Goal: Contribute content: Add original content to the website for others to see

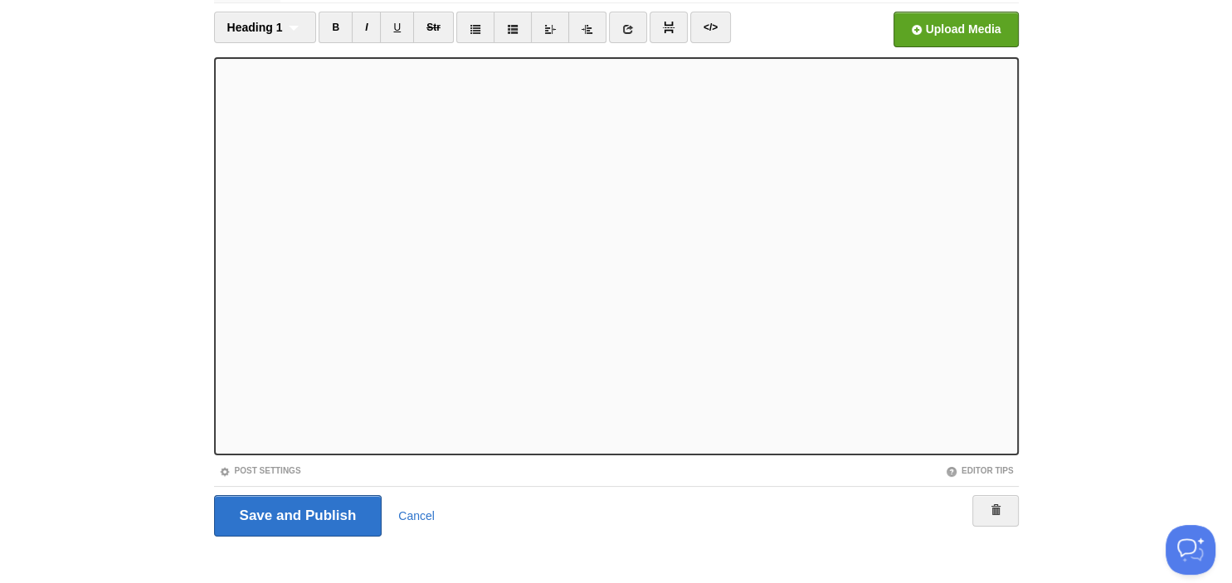
scroll to position [114, 0]
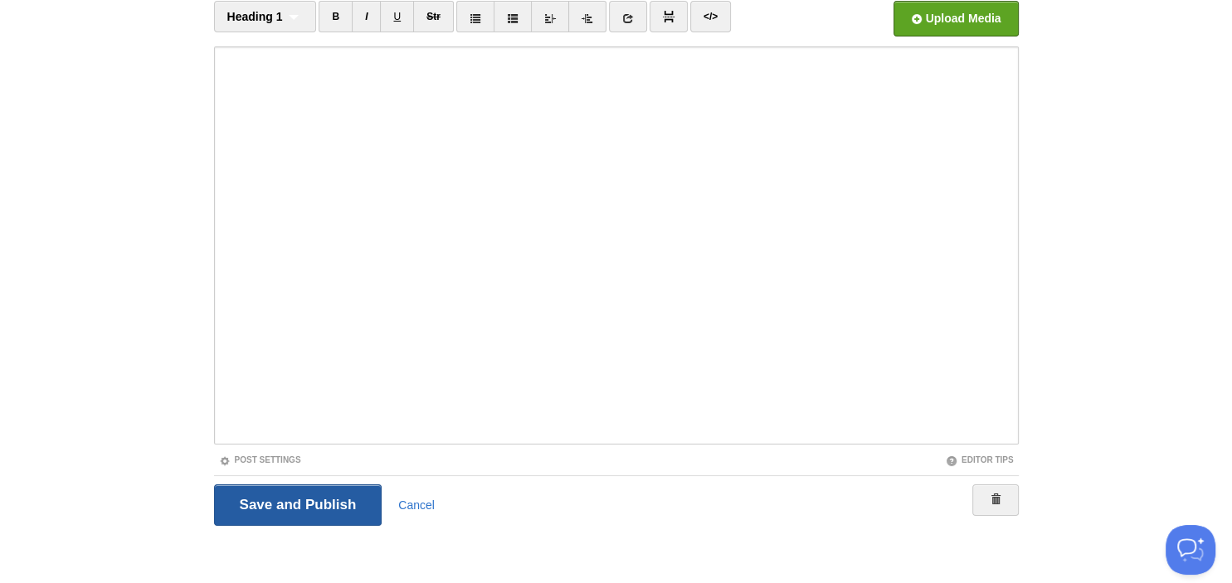
click at [280, 494] on input "Save and Publish" at bounding box center [298, 504] width 168 height 41
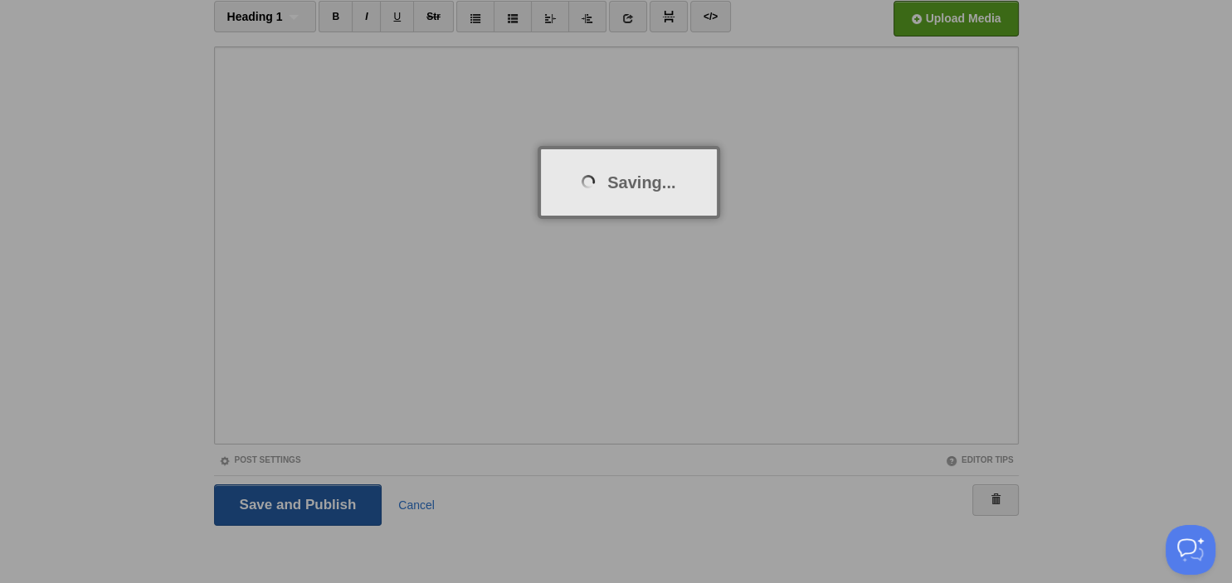
scroll to position [62, 0]
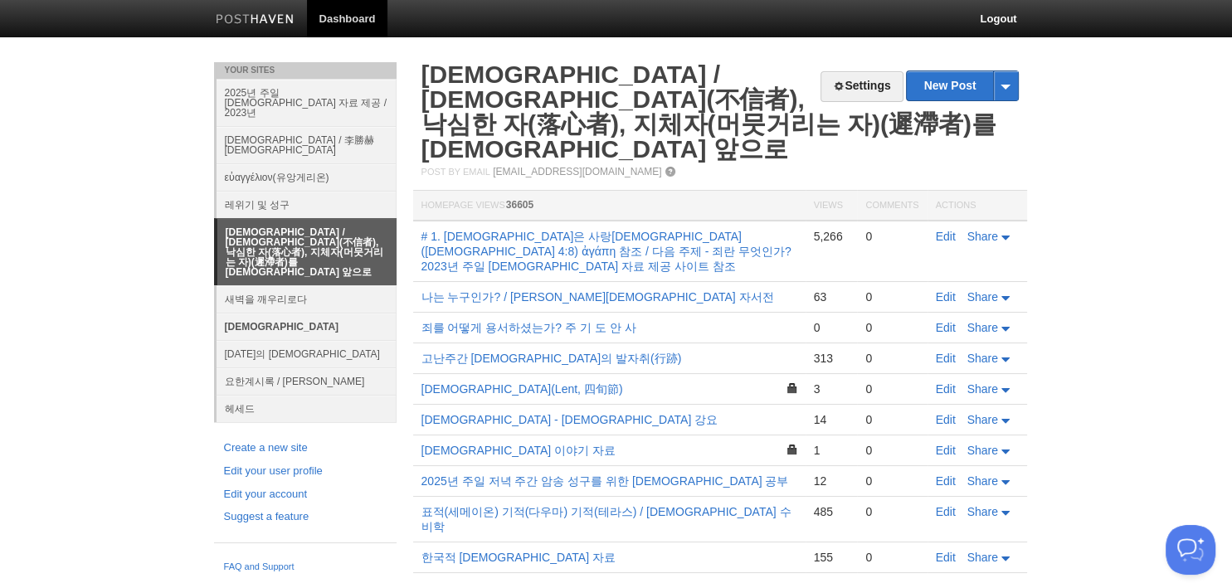
click at [275, 313] on link "[DEMOGRAPHIC_DATA]" at bounding box center [307, 326] width 180 height 27
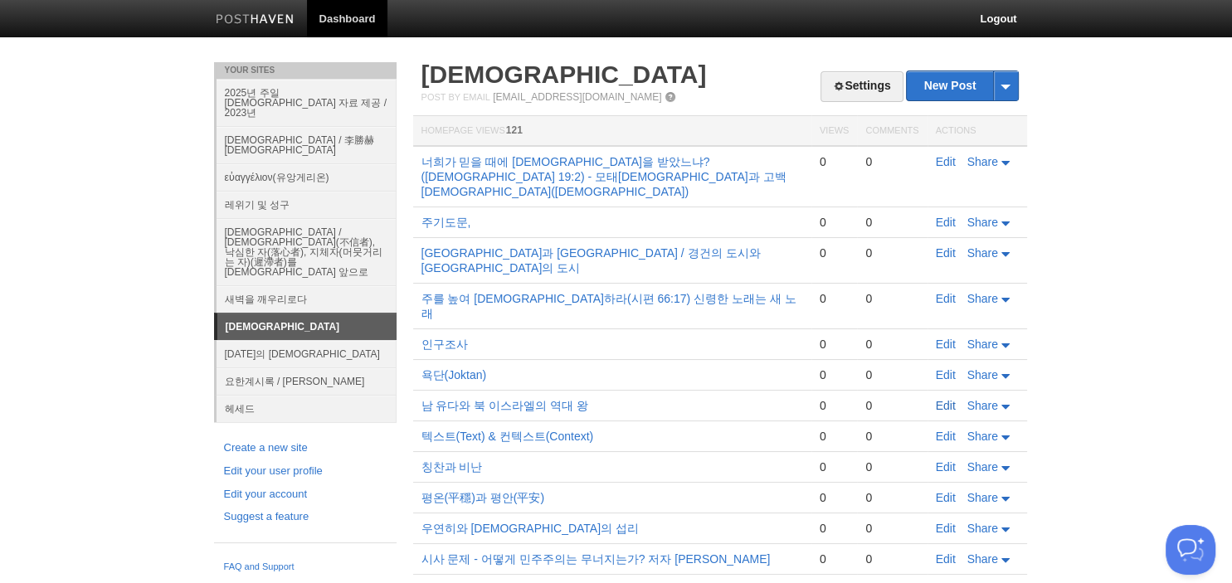
click at [940, 399] on link "Edit" at bounding box center [946, 405] width 20 height 13
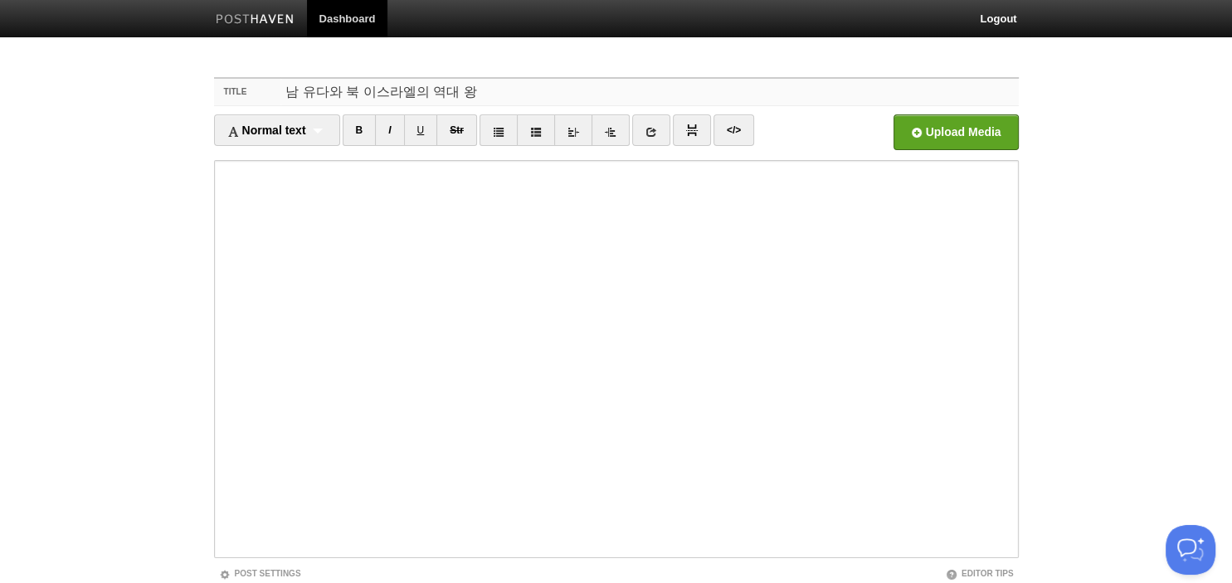
click at [574, 93] on input "남 유다와 북 이스라엘의 역대 왕" at bounding box center [648, 92] width 737 height 27
click at [825, 100] on input "남 유다와 북 이스라엘의 역대 왕 / 북이스라엘, 앗수르, 애굽, 바벨론의 멸망 시기" at bounding box center [648, 92] width 737 height 27
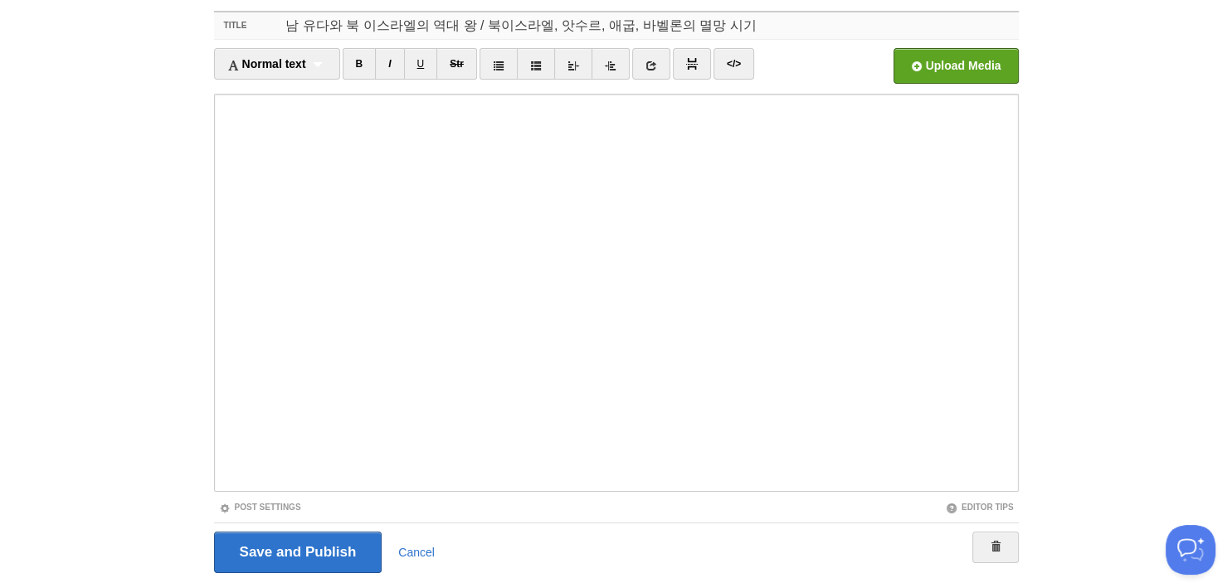
scroll to position [114, 0]
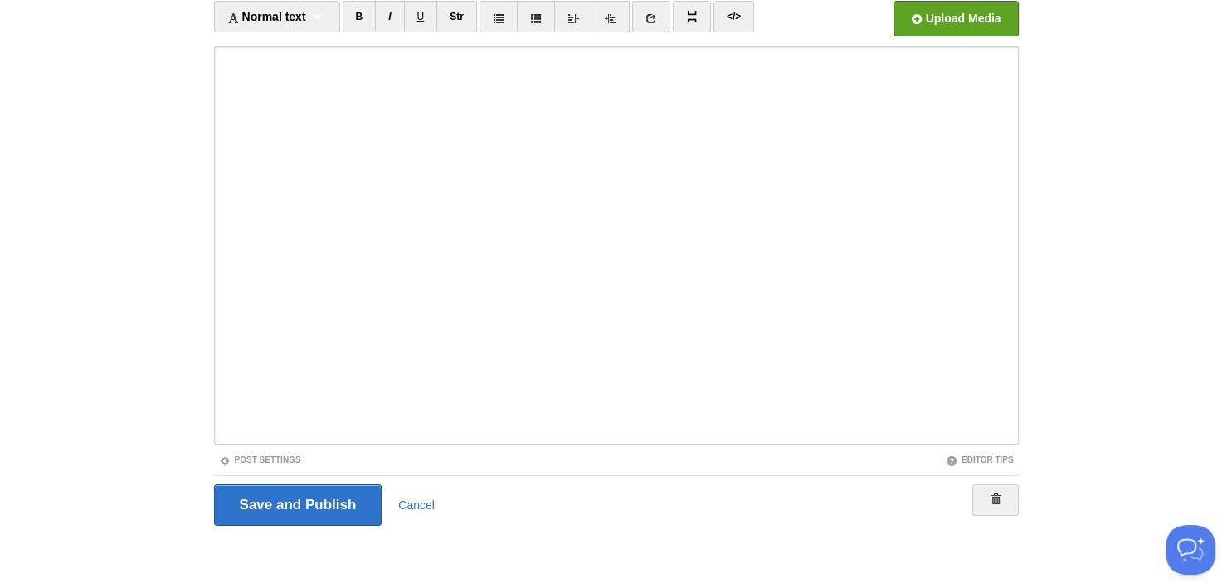
type input "남 유다와 북 이스라엘의 역대 왕 / 북이스라엘, 앗수르, 애굽, 바벨론의 멸망 시기"
click at [255, 453] on div "Post Settings" at bounding box center [415, 460] width 402 height 14
click at [260, 460] on link "Post Settings" at bounding box center [260, 459] width 82 height 9
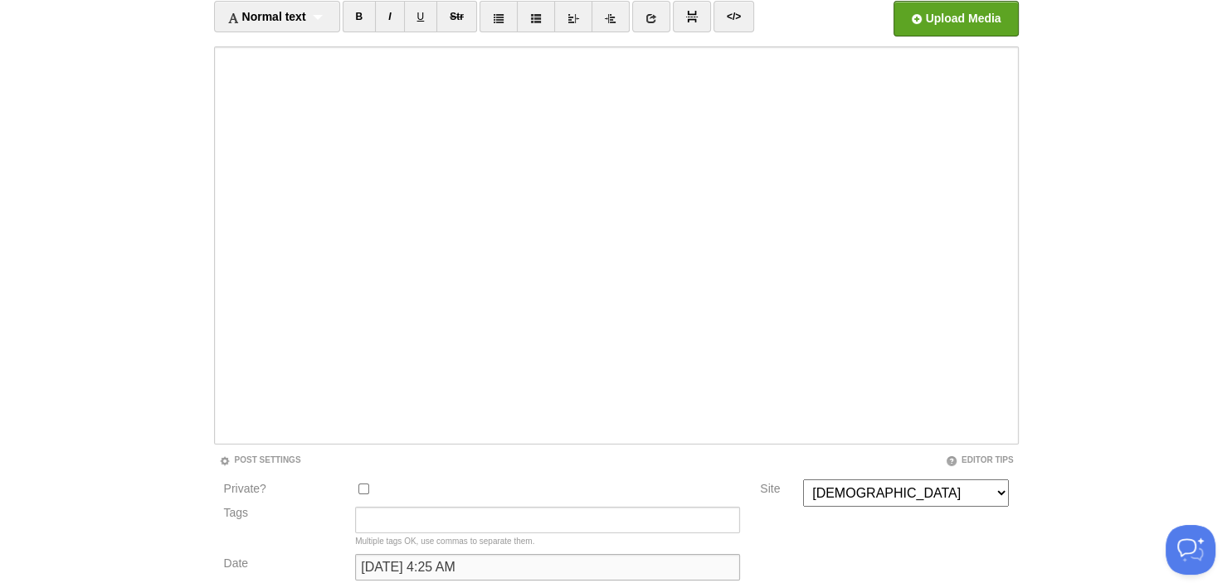
click at [391, 574] on input "[DATE] 4:25 AM" at bounding box center [547, 567] width 385 height 27
type input "[DATE] 4:25 AM"
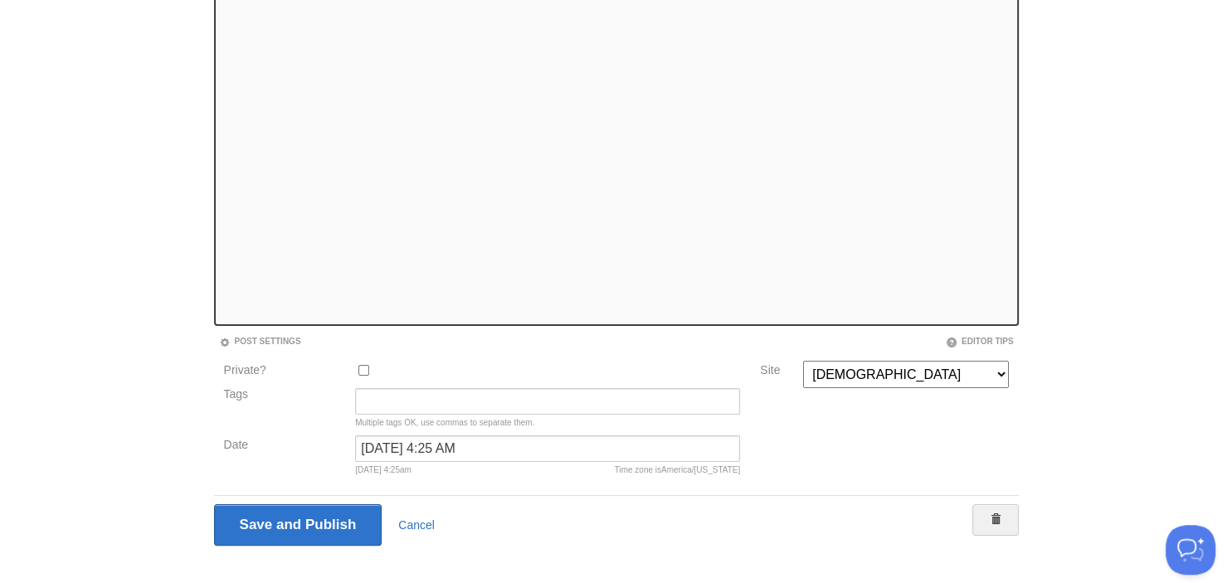
scroll to position [253, 0]
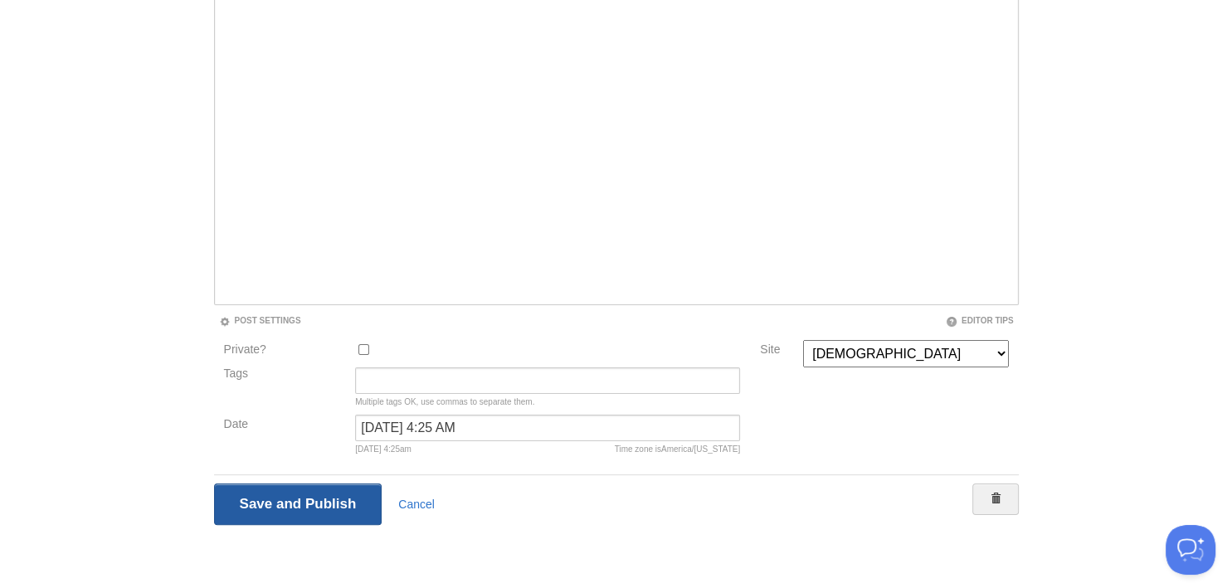
click at [314, 515] on input "Save and Publish" at bounding box center [298, 504] width 168 height 41
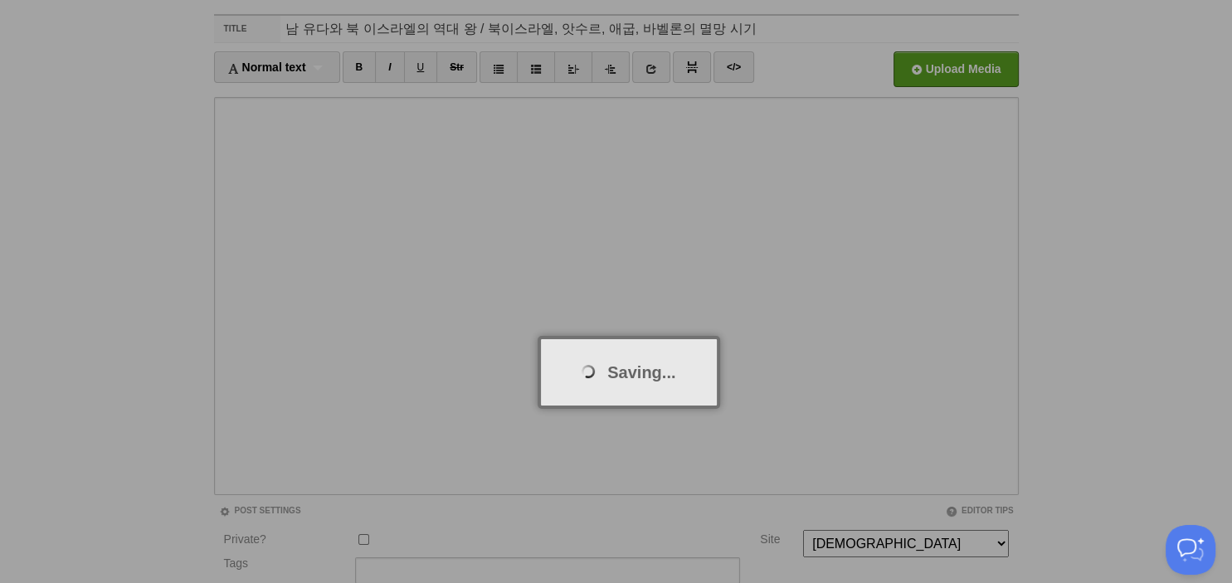
scroll to position [62, 0]
